Goal: Navigation & Orientation: Find specific page/section

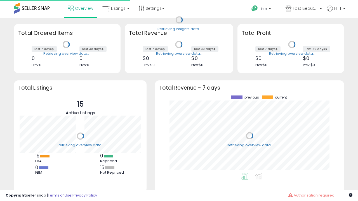
scroll to position [78, 178]
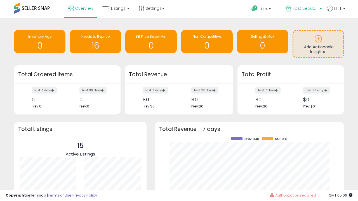
click at [303, 9] on span "Fast Beauty ([GEOGRAPHIC_DATA])" at bounding box center [305, 9] width 25 height 6
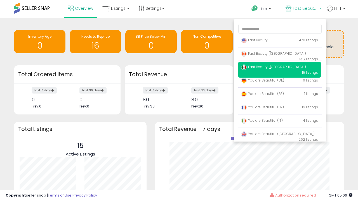
click at [279, 55] on span "Fast Beauty ([GEOGRAPHIC_DATA])" at bounding box center [273, 53] width 65 height 5
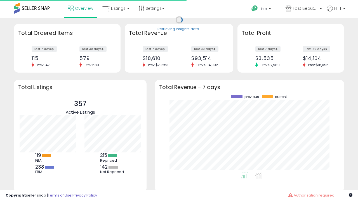
scroll to position [78, 178]
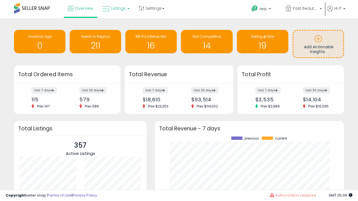
click at [115, 8] on span "Listings" at bounding box center [118, 9] width 15 height 6
